Goal: Book appointment/travel/reservation

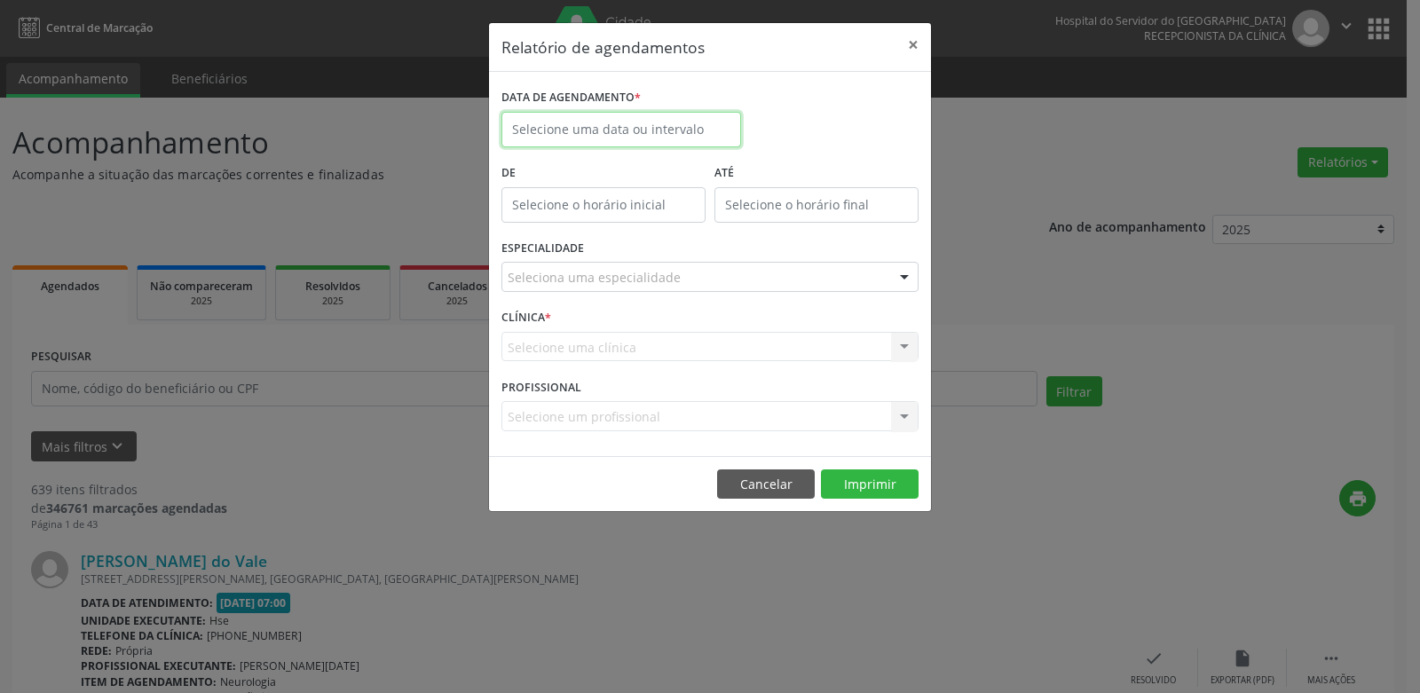
click at [598, 129] on input "text" at bounding box center [622, 130] width 240 height 36
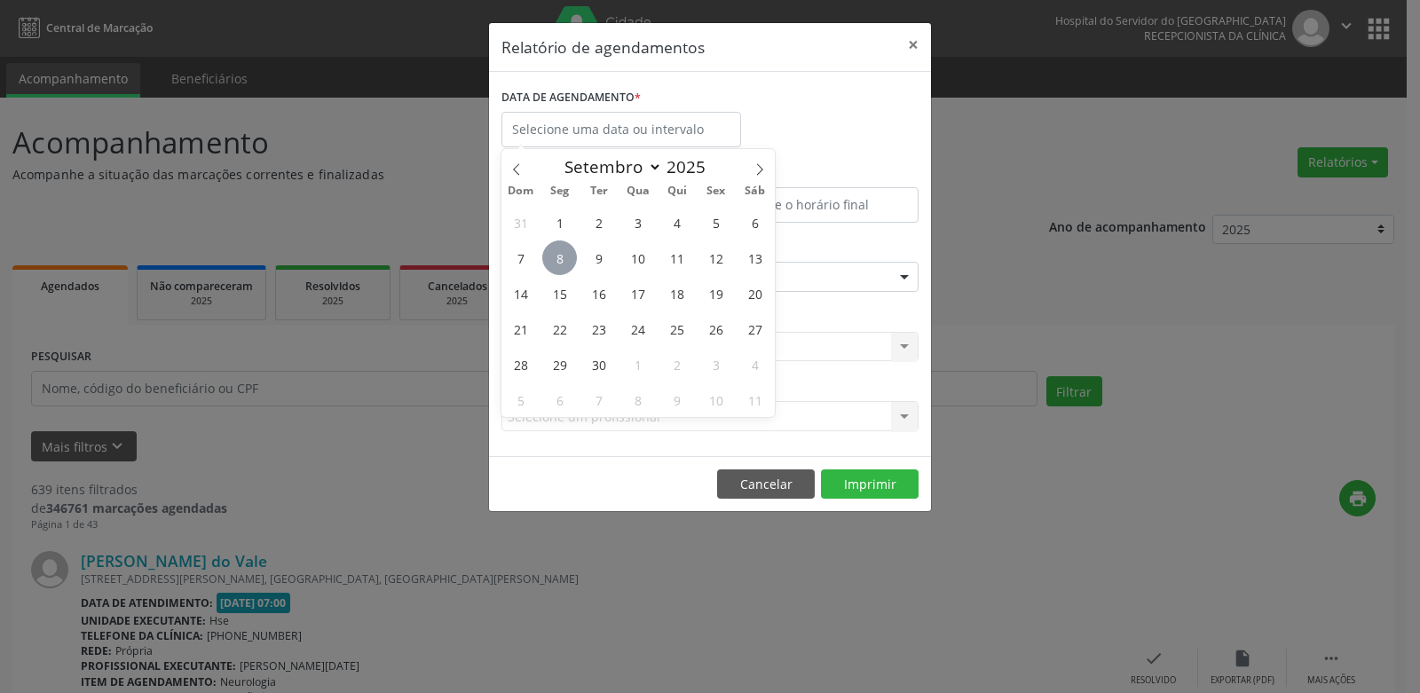
click at [558, 264] on span "8" at bounding box center [559, 258] width 35 height 35
type input "[DATE]"
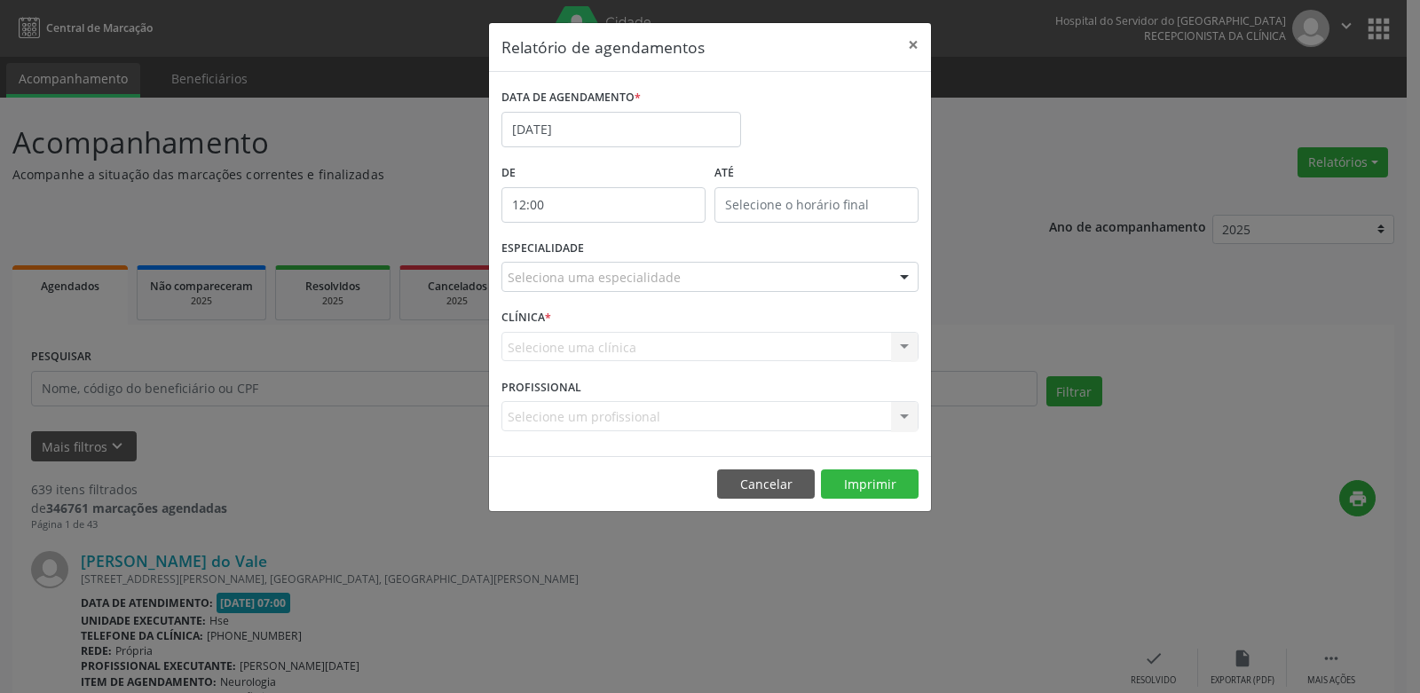
click at [589, 207] on input "12:00" at bounding box center [604, 205] width 204 height 36
click at [627, 256] on span at bounding box center [629, 252] width 12 height 18
type input "11:00"
type input "11"
click at [627, 256] on span at bounding box center [629, 252] width 12 height 18
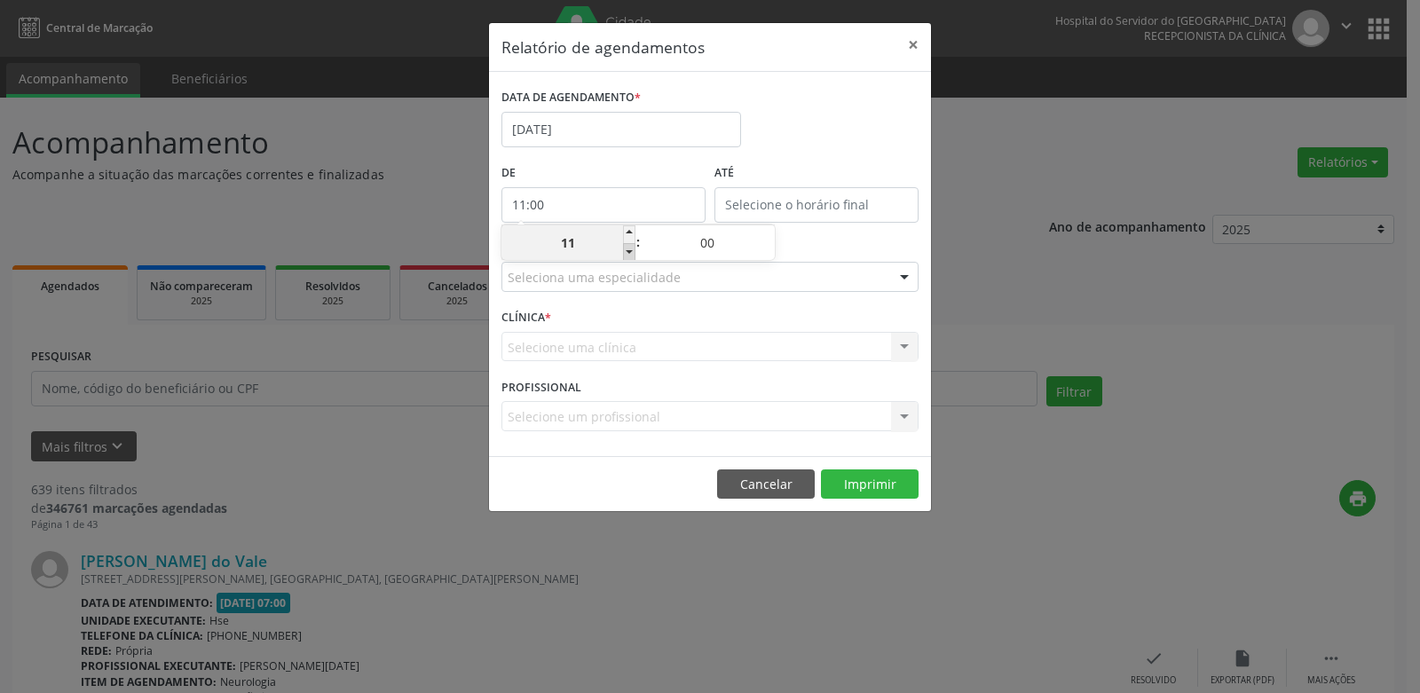
type input "10:00"
type input "10"
click at [627, 256] on span at bounding box center [629, 252] width 12 height 18
type input "09:00"
type input "09"
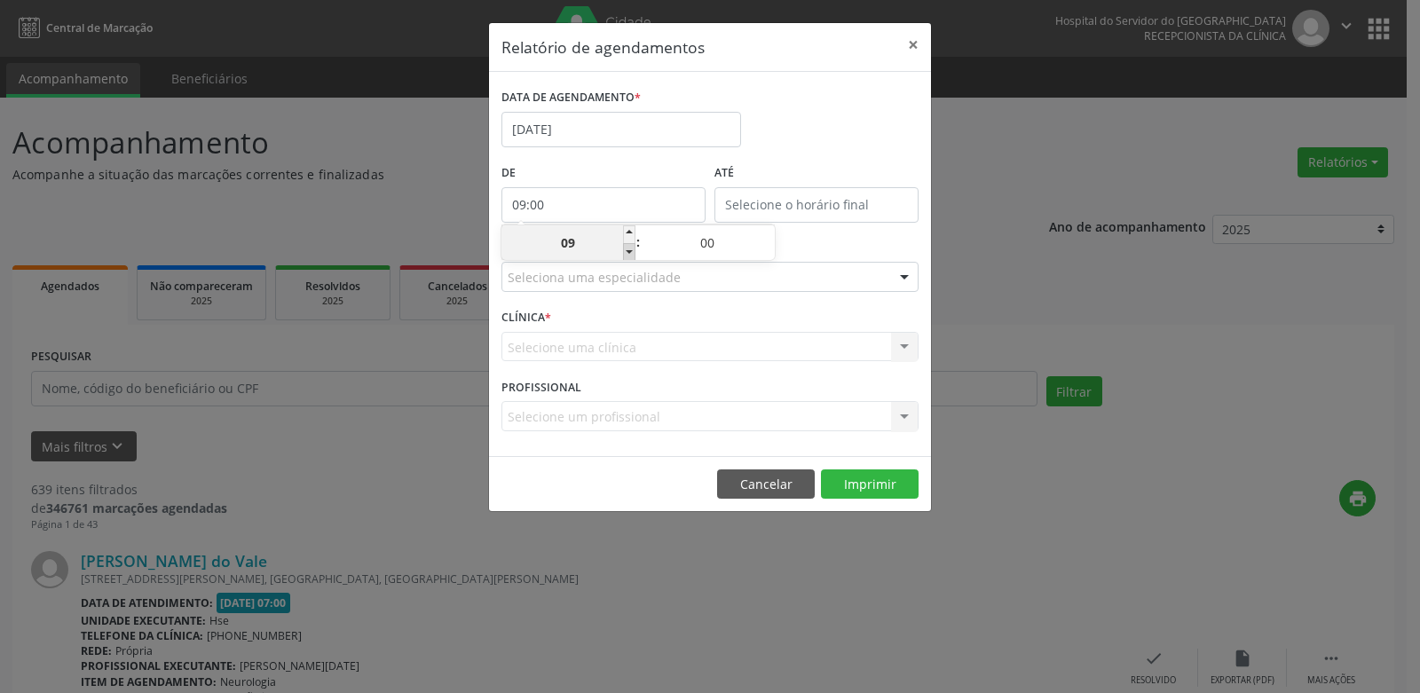
click at [627, 256] on span at bounding box center [629, 252] width 12 height 18
type input "08:00"
type input "08"
click at [627, 256] on span at bounding box center [629, 252] width 12 height 18
type input "07:00"
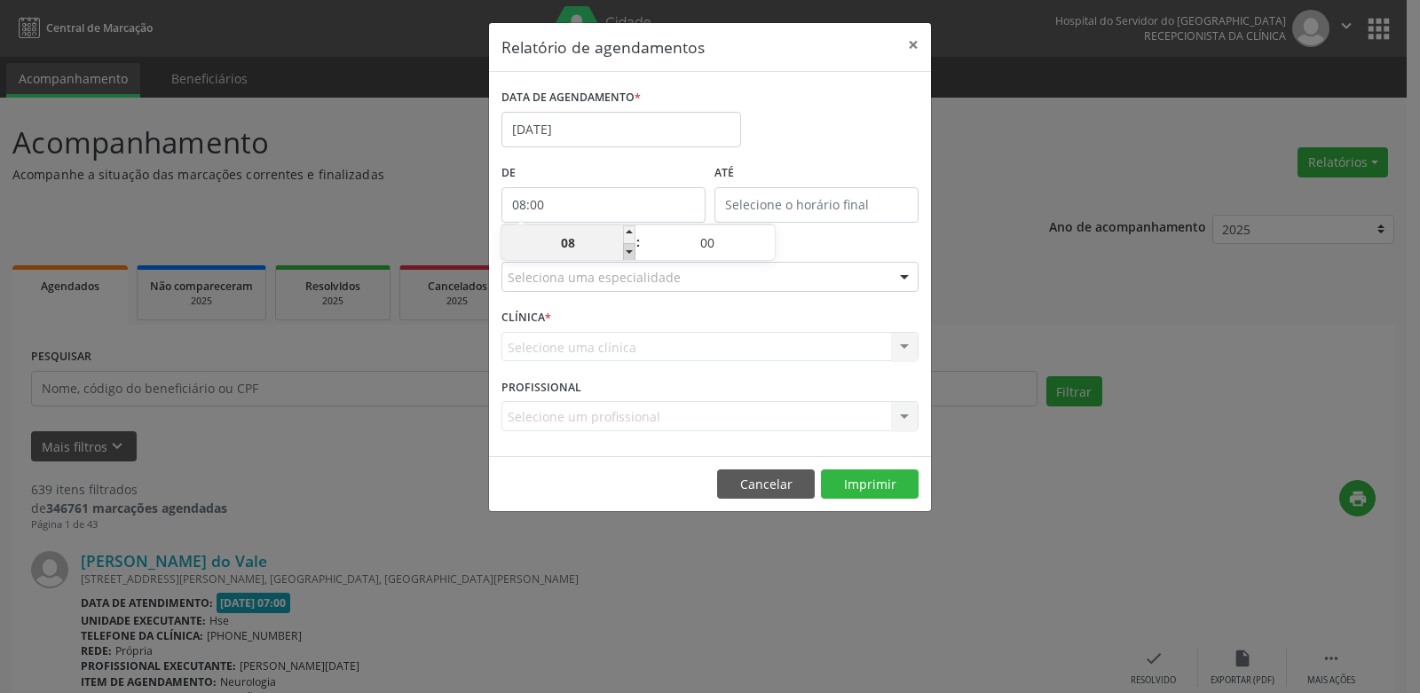
type input "07"
click at [815, 209] on input "12:00" at bounding box center [817, 205] width 204 height 36
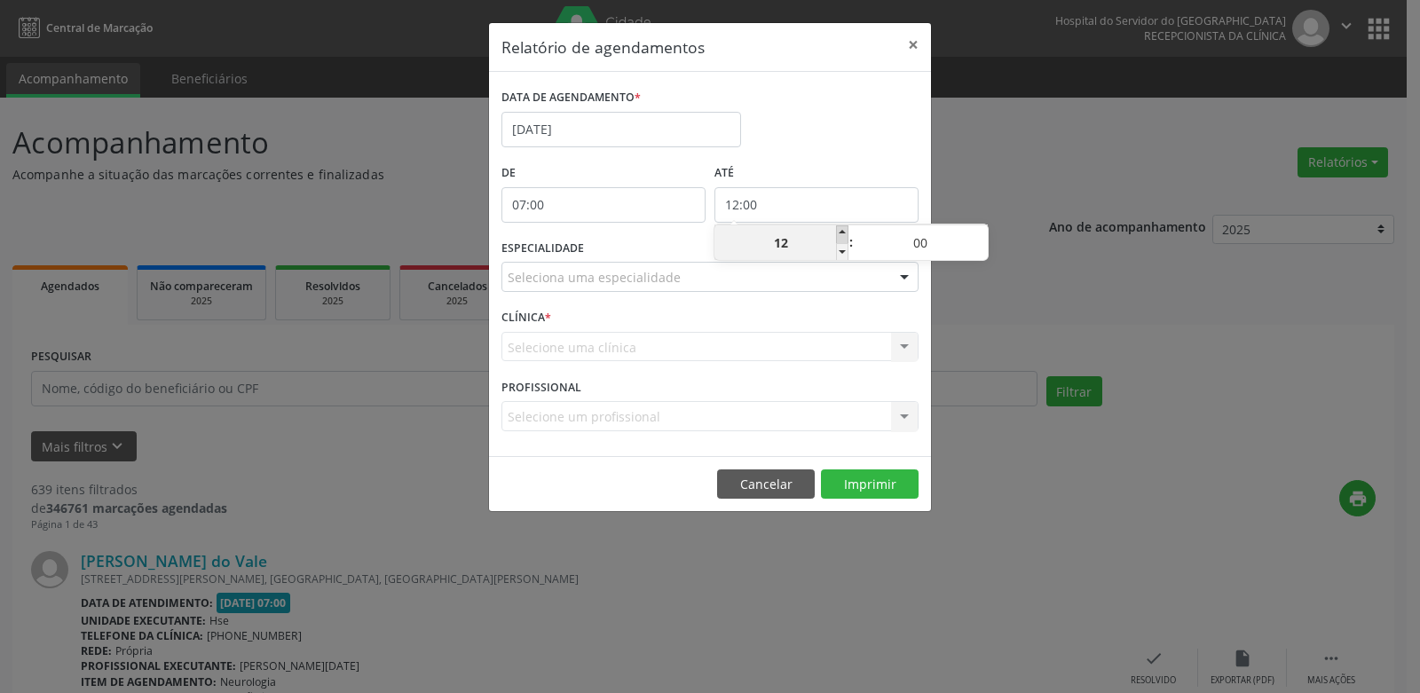
click at [836, 233] on span at bounding box center [842, 234] width 12 height 18
type input "13:00"
type input "13"
click at [836, 233] on span at bounding box center [842, 234] width 12 height 18
type input "14:00"
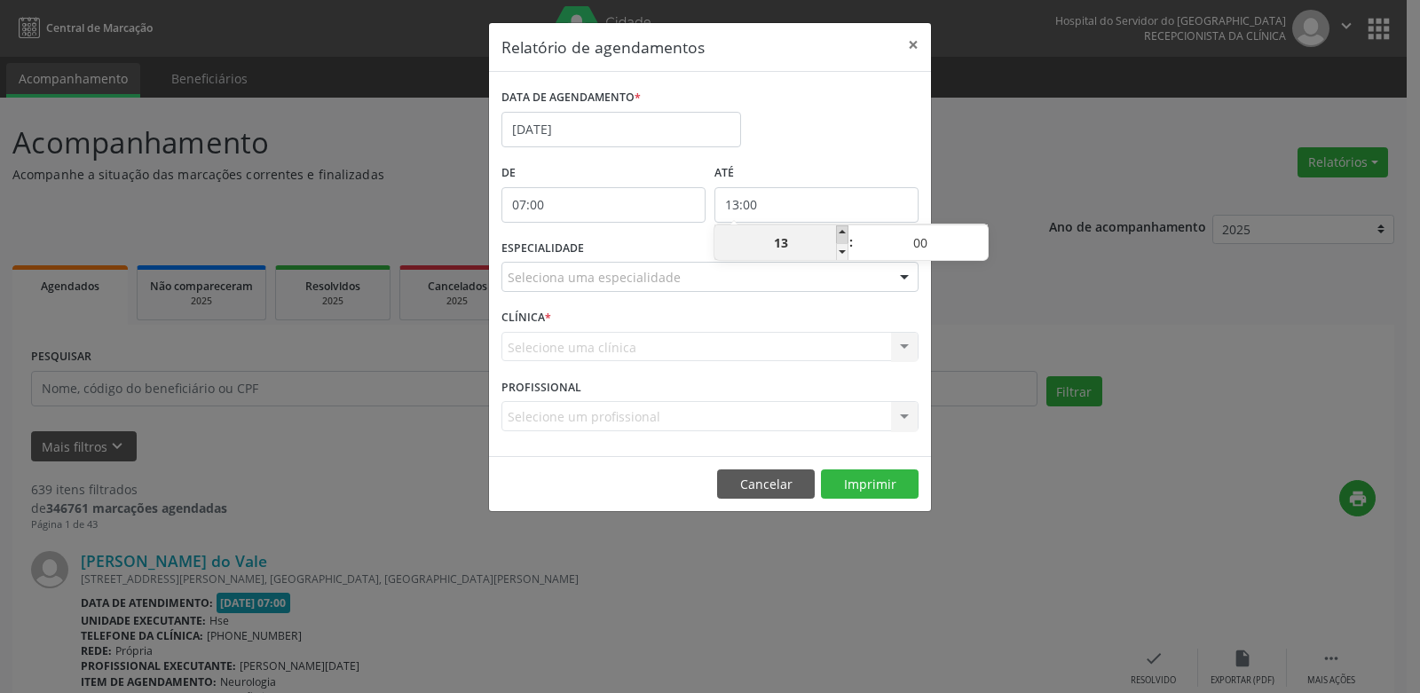
type input "14"
click at [836, 233] on span at bounding box center [842, 234] width 12 height 18
type input "15:00"
type input "15"
click at [836, 233] on span at bounding box center [842, 234] width 12 height 18
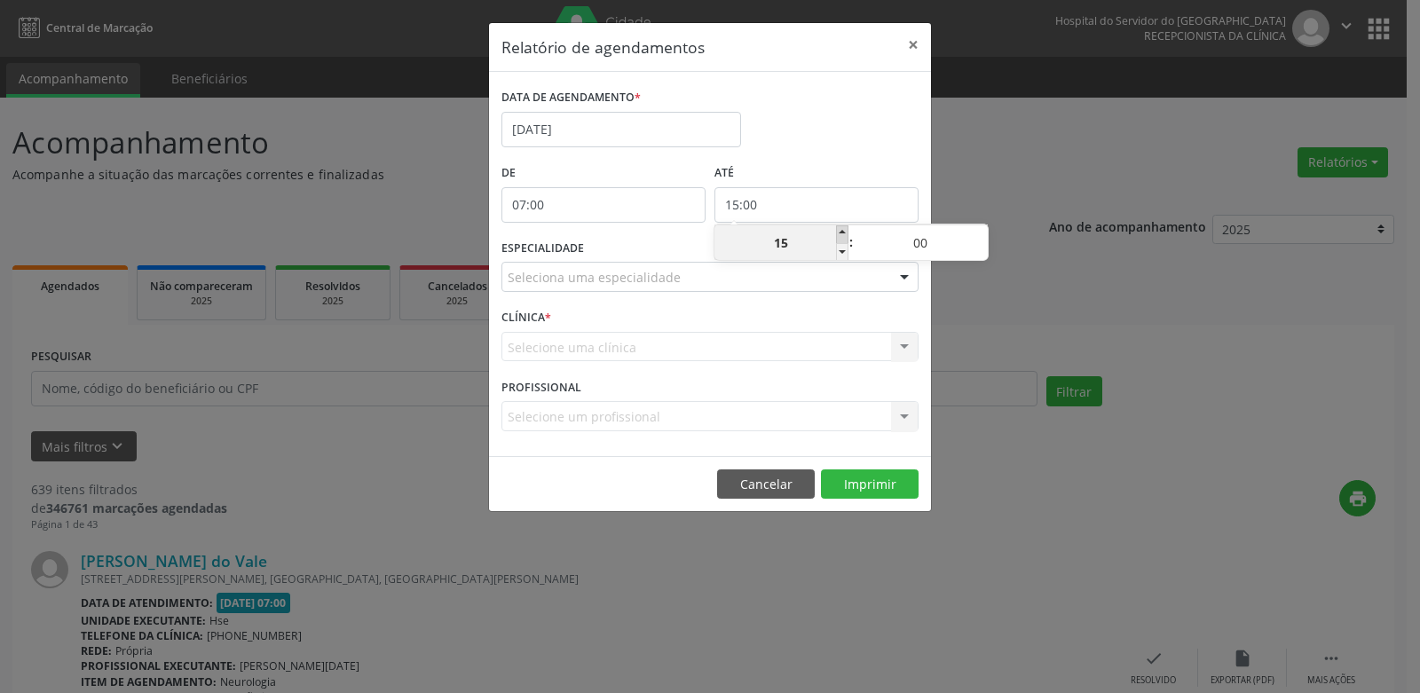
type input "16:00"
type input "16"
click at [836, 233] on span at bounding box center [842, 234] width 12 height 18
type input "17:00"
type input "17"
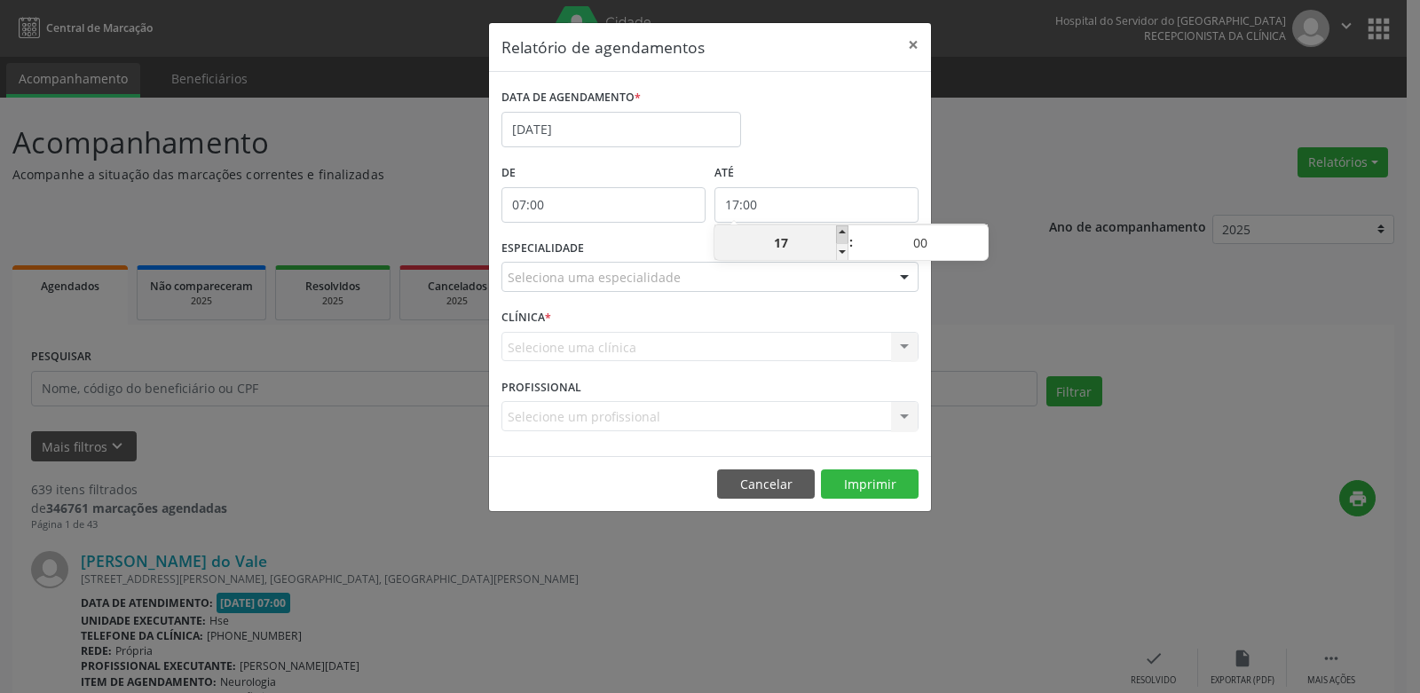
click at [836, 233] on span at bounding box center [842, 234] width 12 height 18
type input "18:00"
type input "18"
click at [836, 233] on span at bounding box center [842, 234] width 12 height 18
type input "19:00"
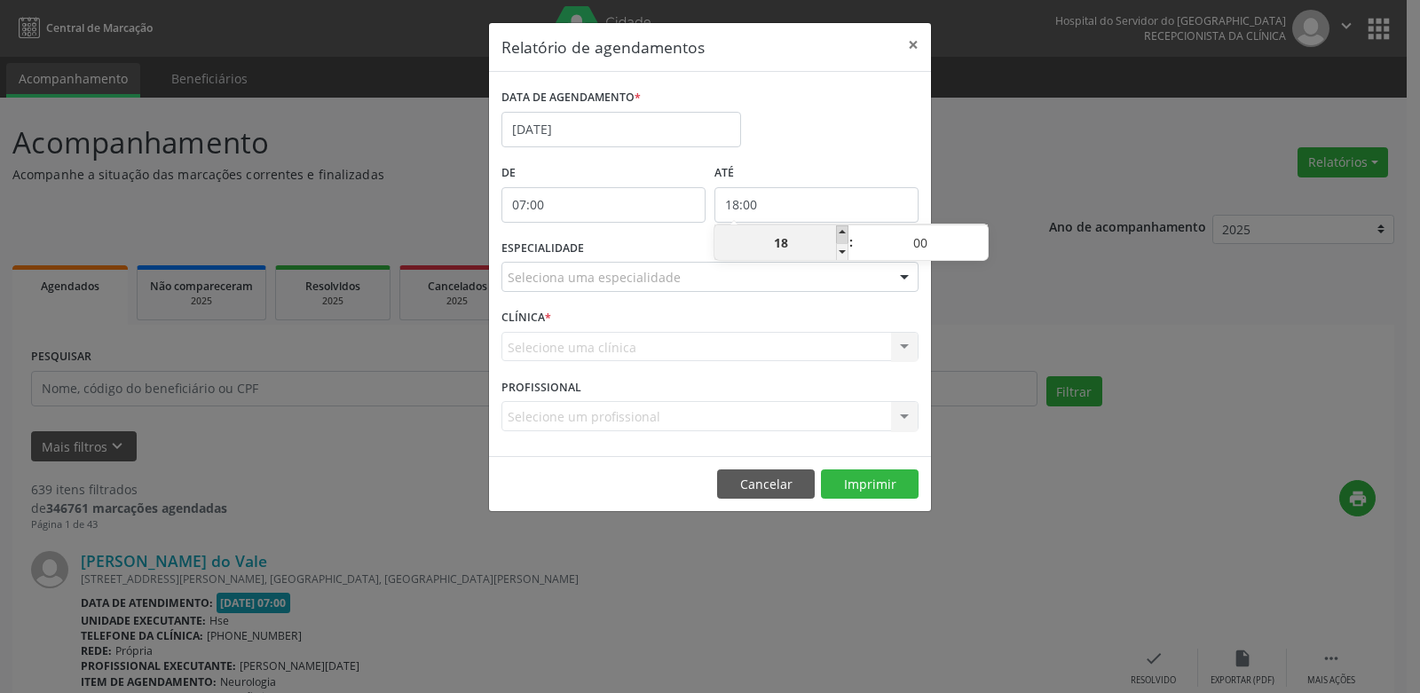
type input "19"
click at [836, 233] on span at bounding box center [842, 234] width 12 height 18
type input "20:00"
type input "20"
click at [836, 233] on span at bounding box center [842, 234] width 12 height 18
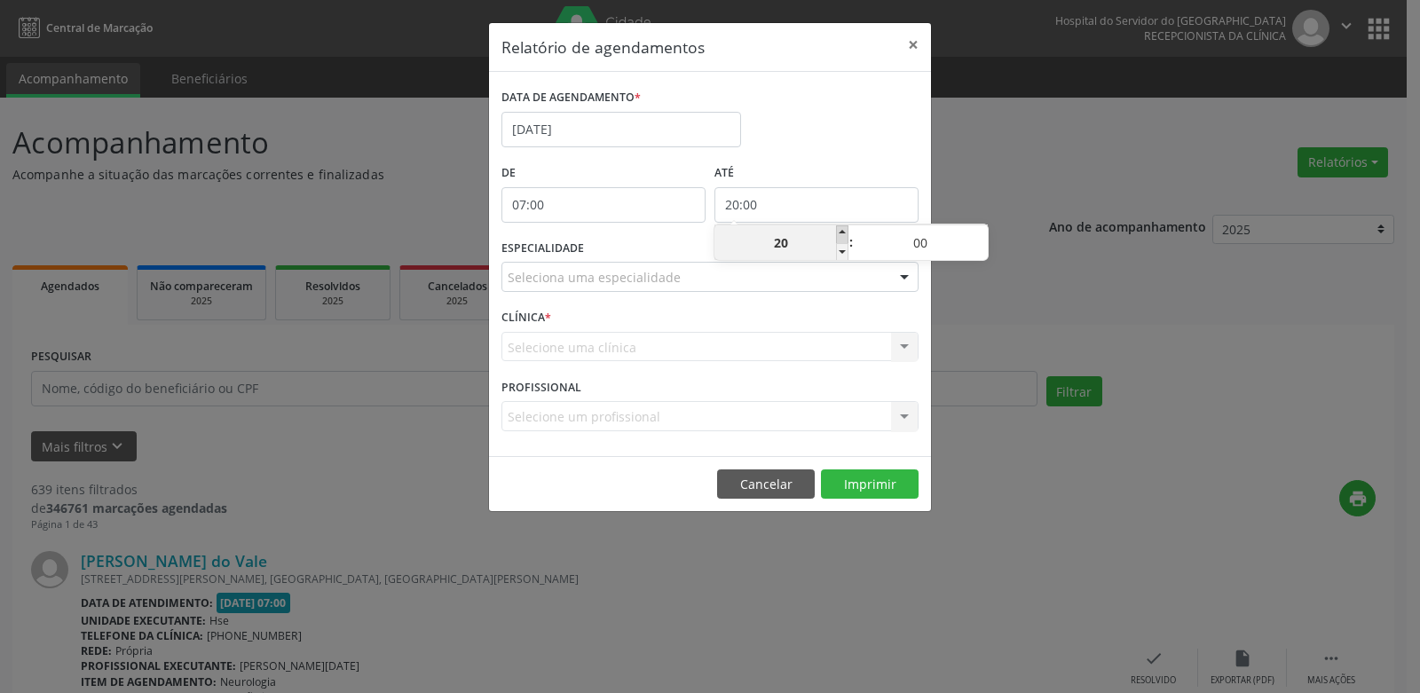
type input "21:00"
type input "21"
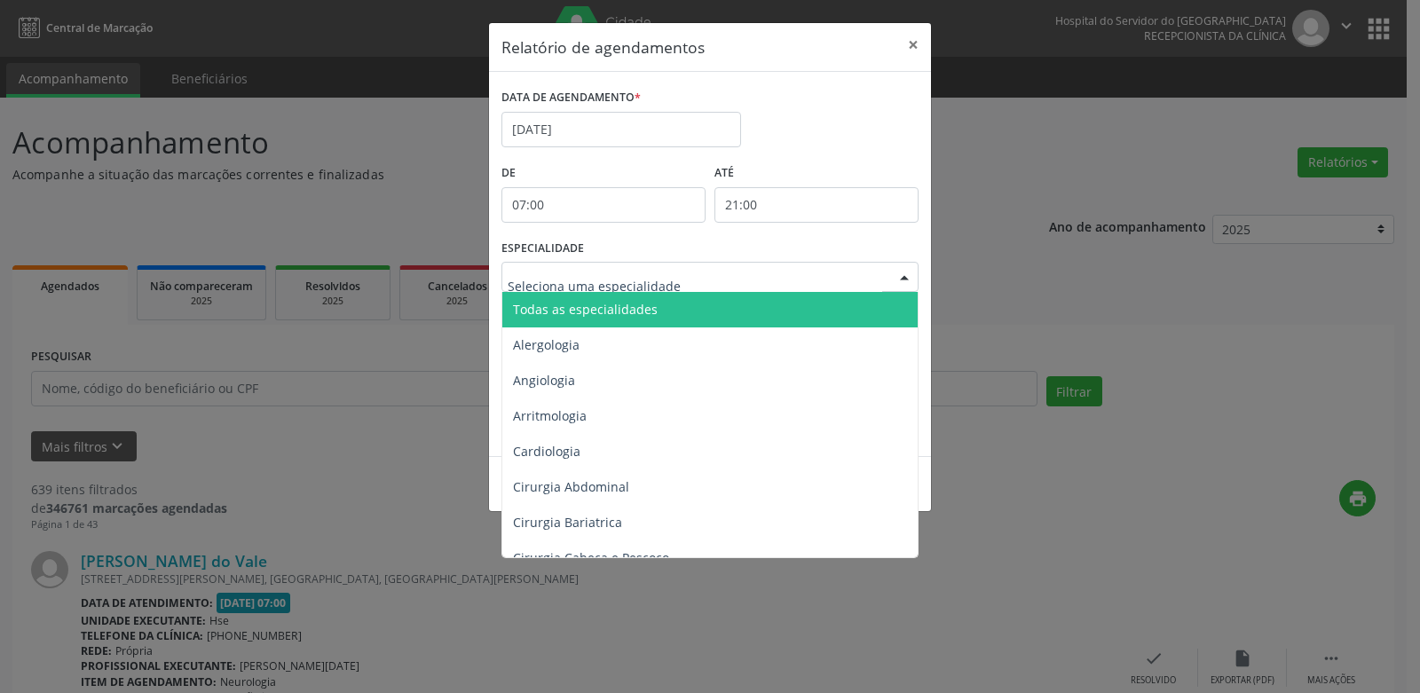
click at [901, 278] on div at bounding box center [904, 278] width 27 height 30
click at [829, 304] on span "Todas as especialidades" at bounding box center [711, 310] width 418 height 36
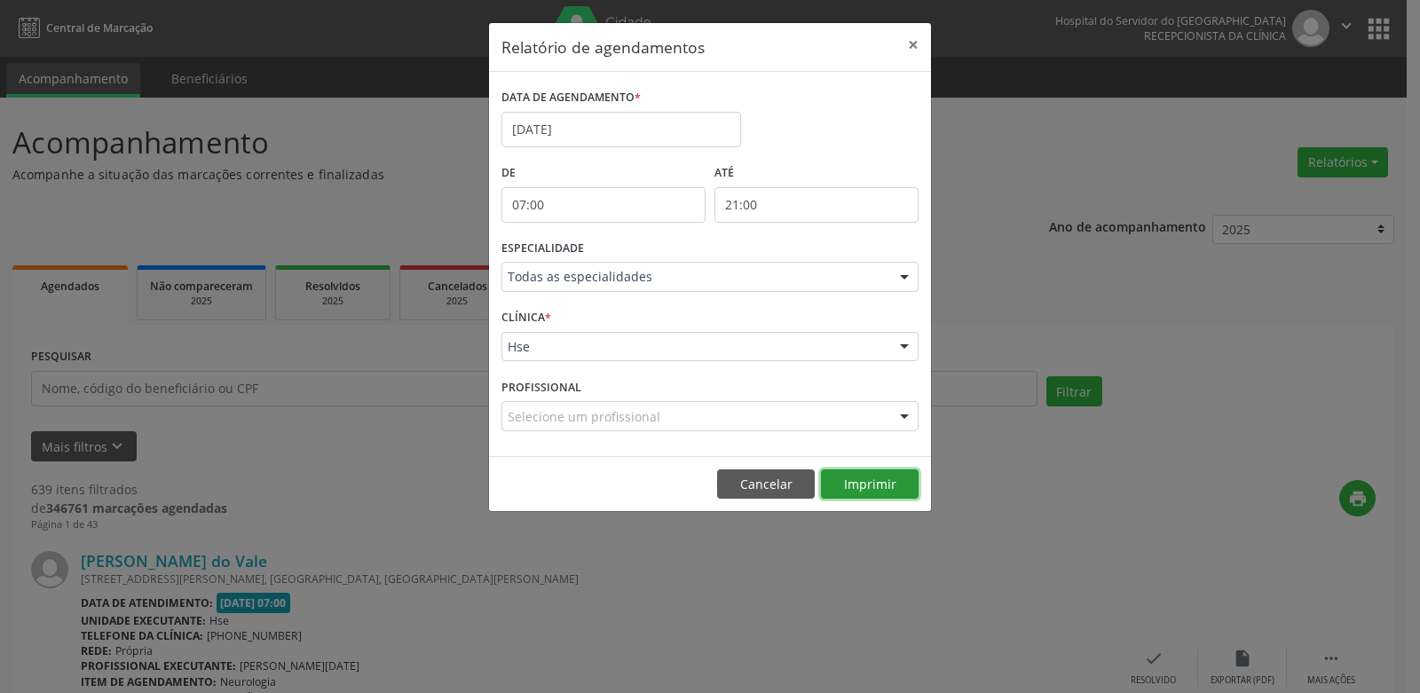
click at [865, 483] on button "Imprimir" at bounding box center [870, 485] width 98 height 30
